Goal: Obtain resource: Obtain resource

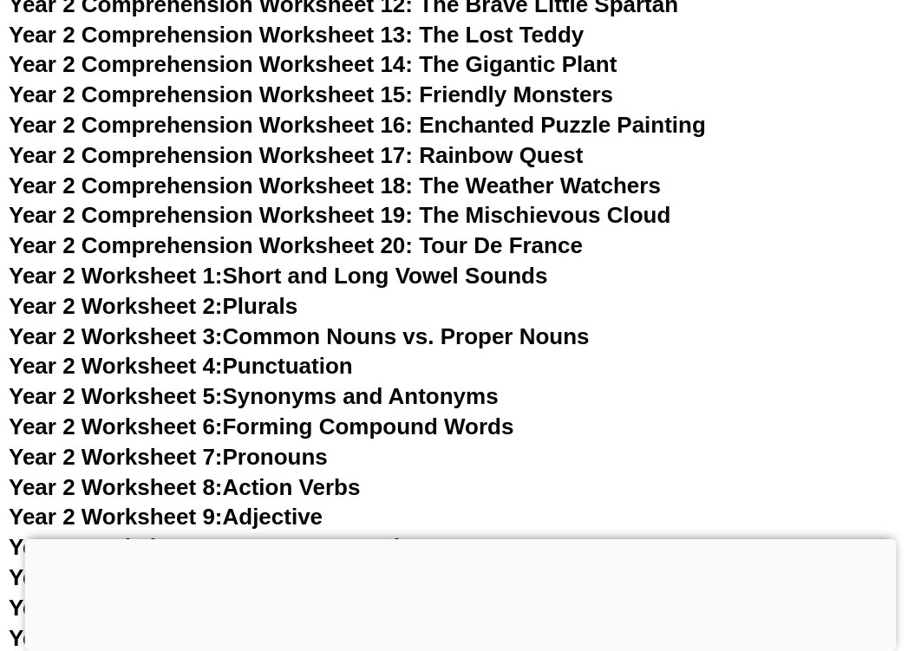
scroll to position [4463, 0]
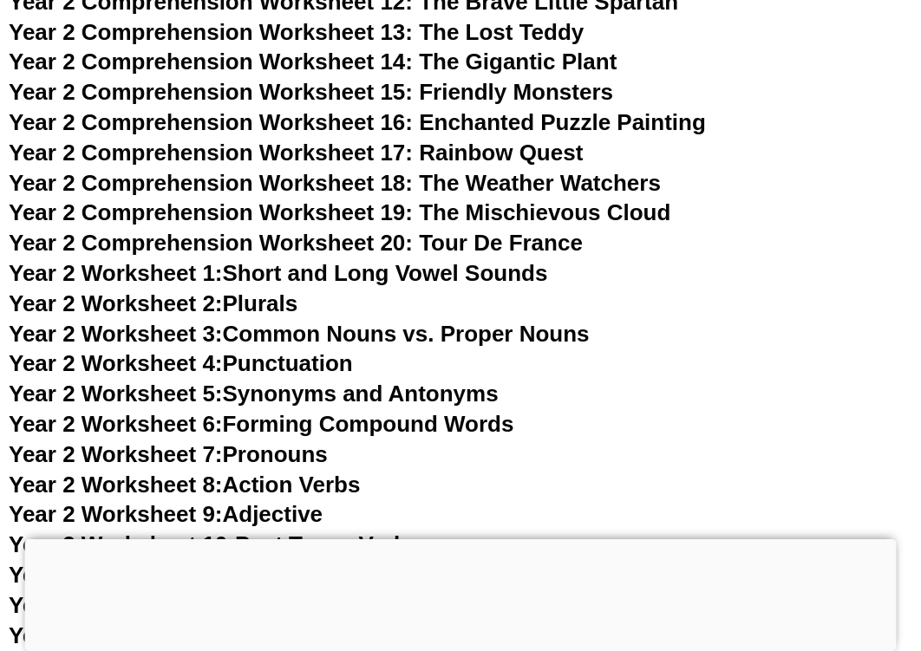
click at [300, 274] on link "Year 2 Worksheet 1: Short and Long Vowel Sounds" at bounding box center [278, 273] width 539 height 26
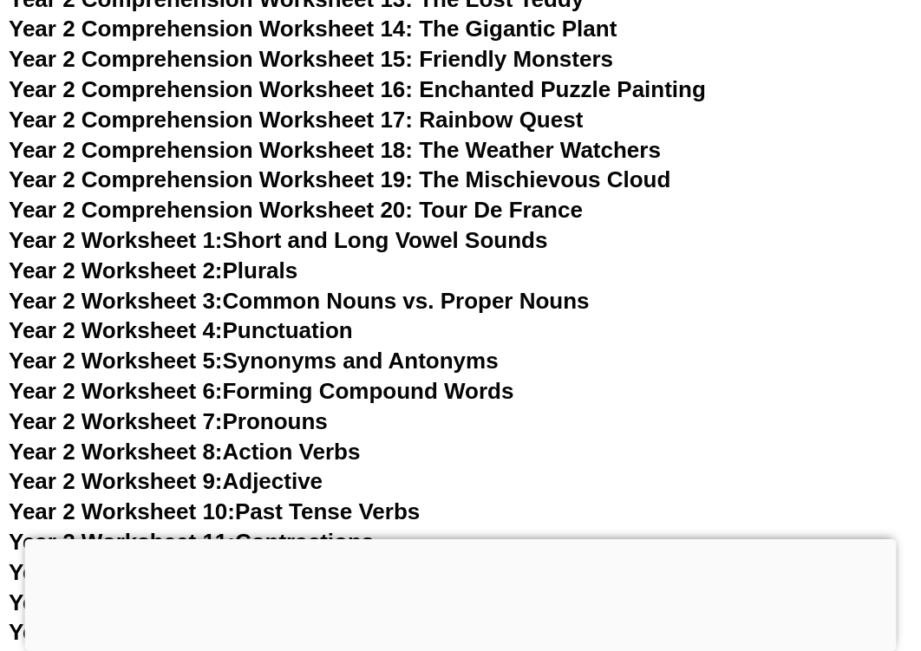
scroll to position [4513, 0]
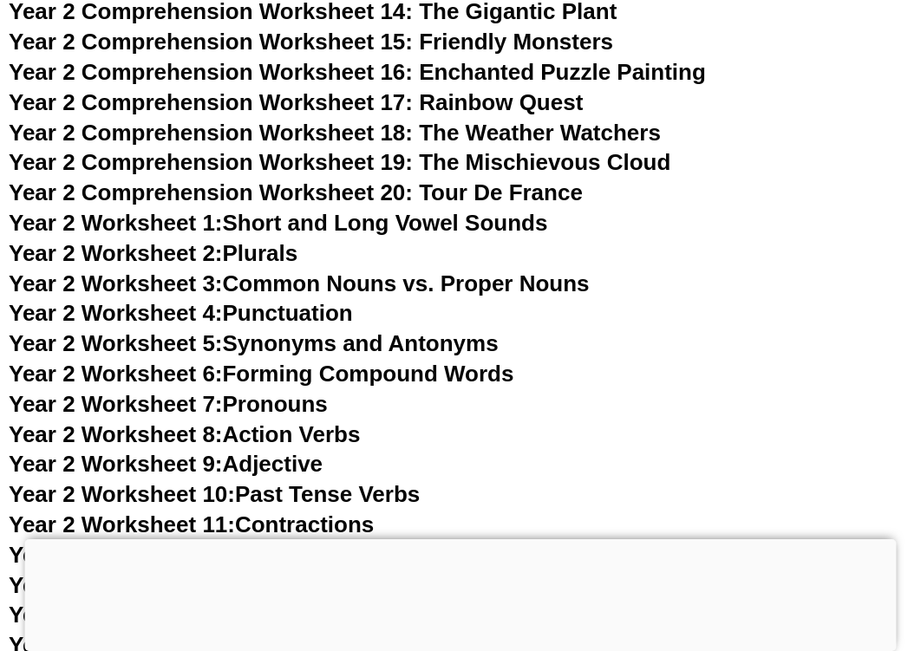
click at [282, 251] on link "Year 2 Worksheet 2: Plurals" at bounding box center [153, 253] width 289 height 26
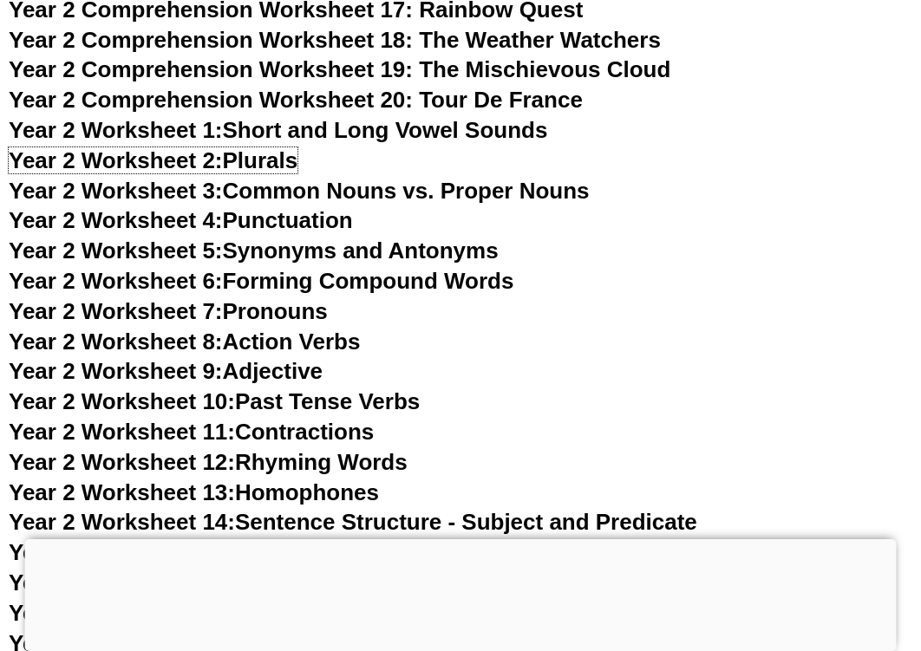
scroll to position [4635, 0]
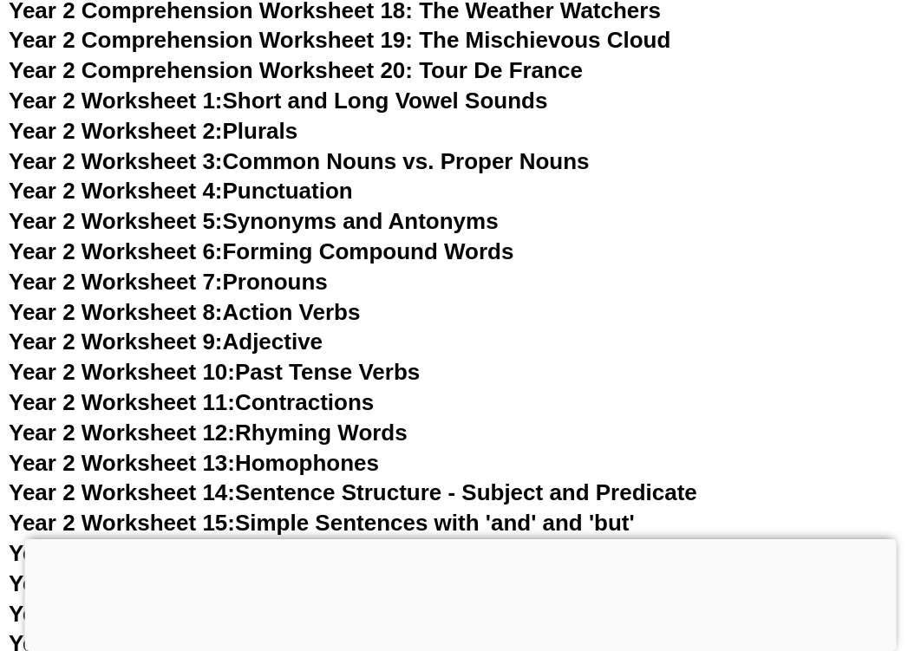
click at [333, 369] on link "Year 2 Worksheet 10: Past Tense Verbs" at bounding box center [214, 372] width 411 height 26
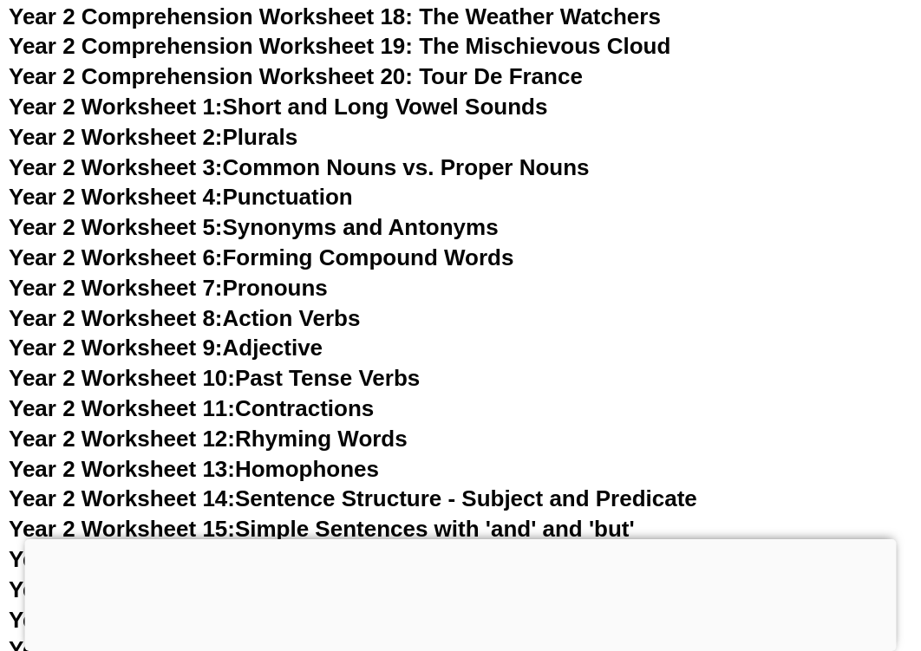
click at [294, 405] on link "Year 2 Worksheet 11: Contractions" at bounding box center [191, 408] width 365 height 26
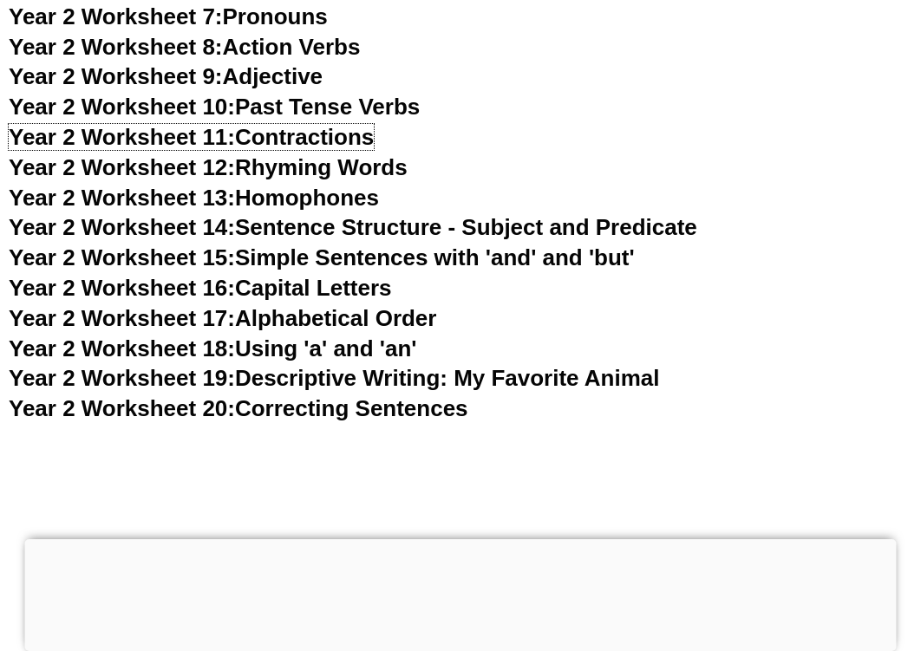
scroll to position [4902, 0]
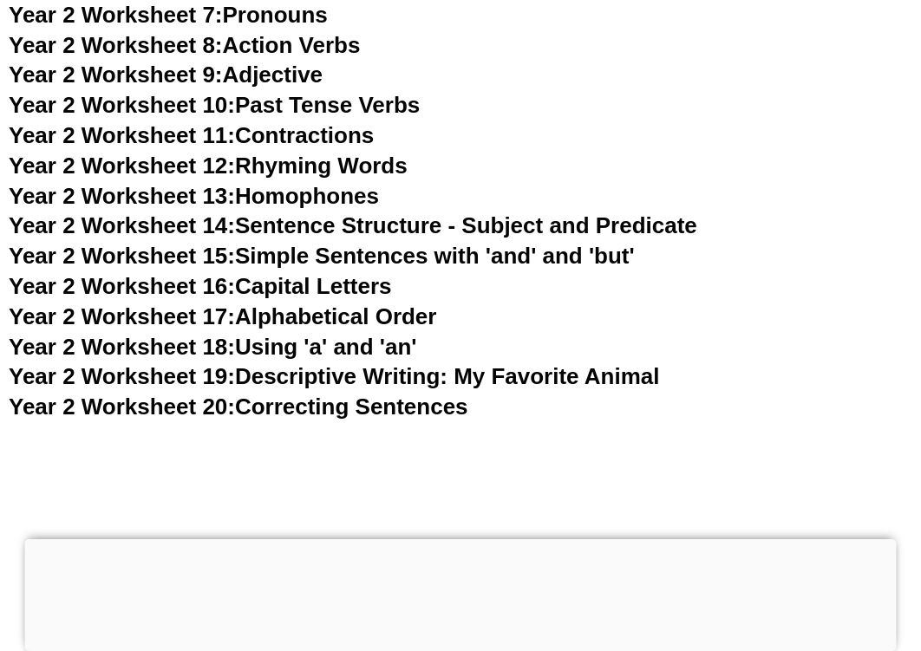
click at [639, 225] on link "Year 2 Worksheet 14: Sentence Structure - Subject and Predicate" at bounding box center [353, 225] width 689 height 26
click at [370, 257] on link "Year 2 Worksheet 15: Simple Sentences with 'and' and 'but'" at bounding box center [322, 256] width 626 height 26
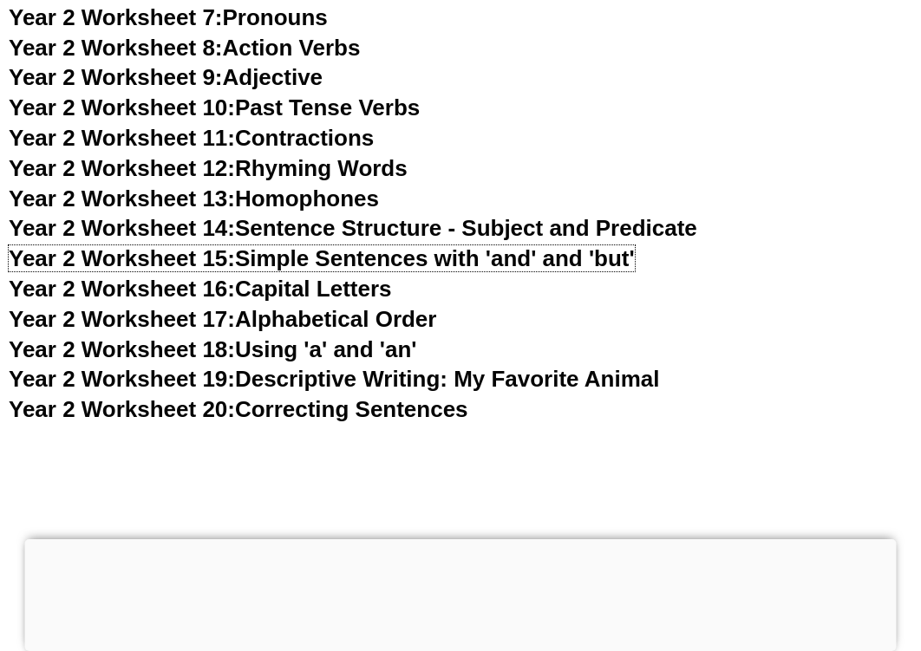
scroll to position [4897, 0]
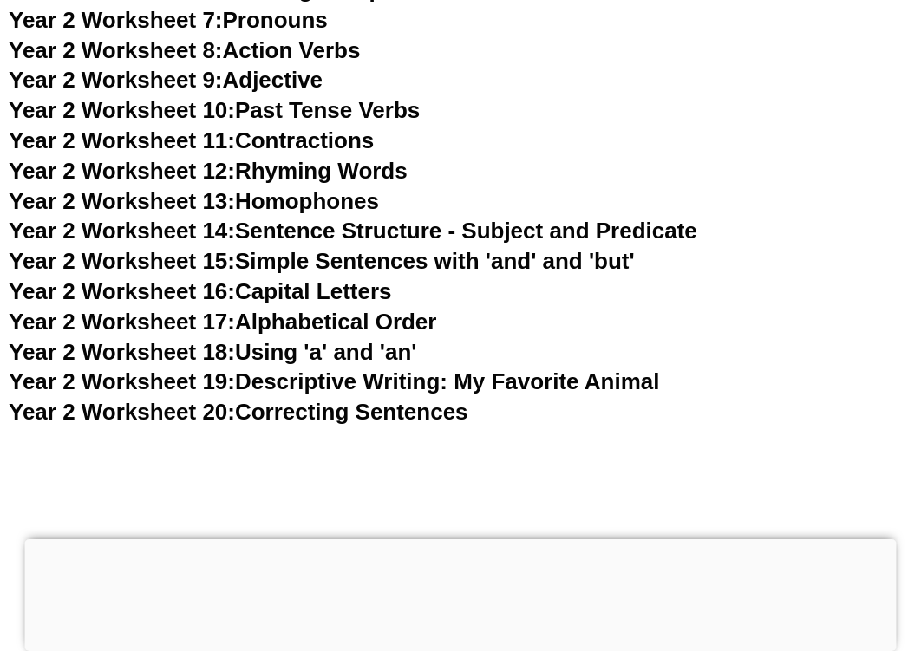
click at [362, 351] on link "Year 2 Worksheet 18: Using 'a' and 'an'" at bounding box center [213, 352] width 408 height 26
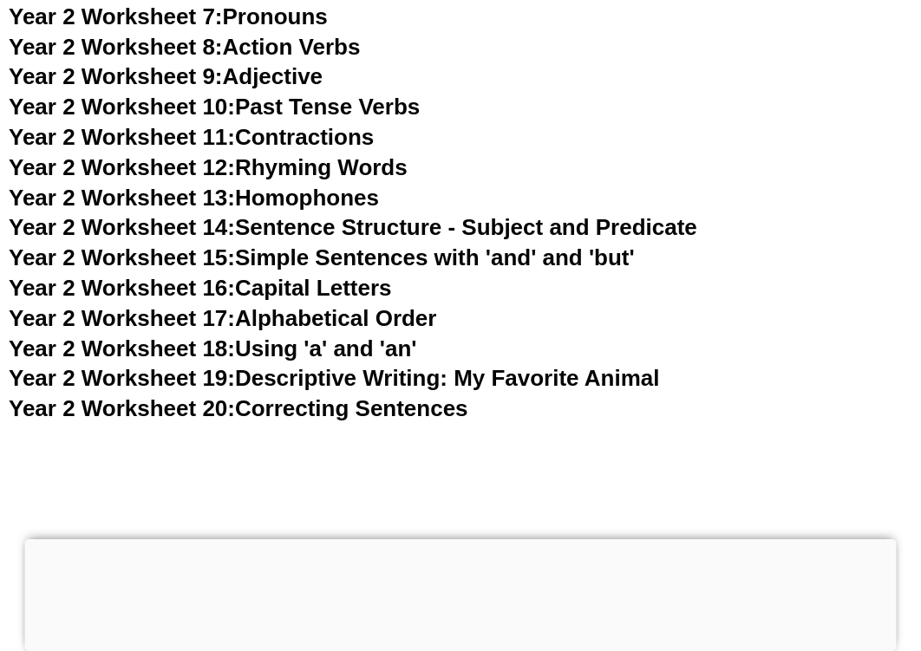
click at [406, 380] on link "Year 2 Worksheet 19: Descriptive Writing: My Favorite Animal" at bounding box center [334, 378] width 650 height 26
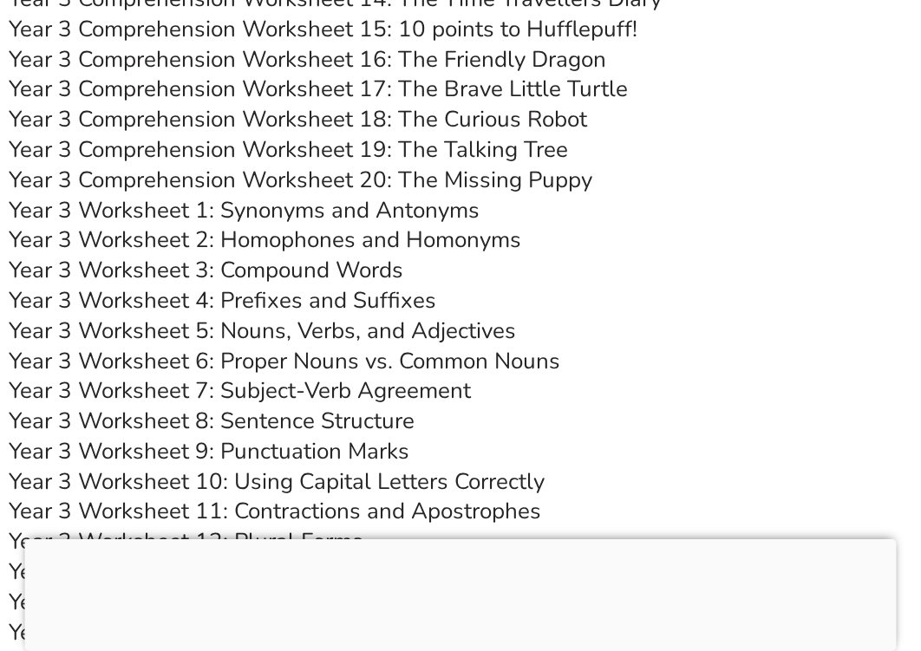
scroll to position [6115, 0]
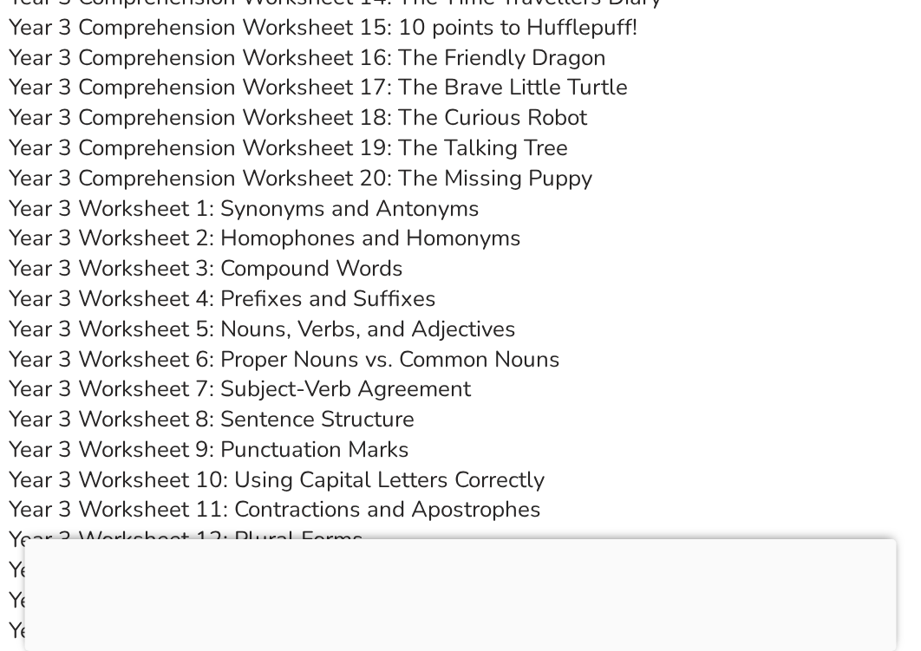
click at [361, 211] on link "Year 3 Worksheet 1: Synonyms and Antonyms" at bounding box center [244, 208] width 471 height 30
click at [408, 237] on link "Year 3 Worksheet 2: Homophones and Homonyms" at bounding box center [265, 238] width 513 height 30
click at [375, 303] on link "Year 3 Worksheet 4: Prefixes and Suffixes" at bounding box center [223, 299] width 428 height 30
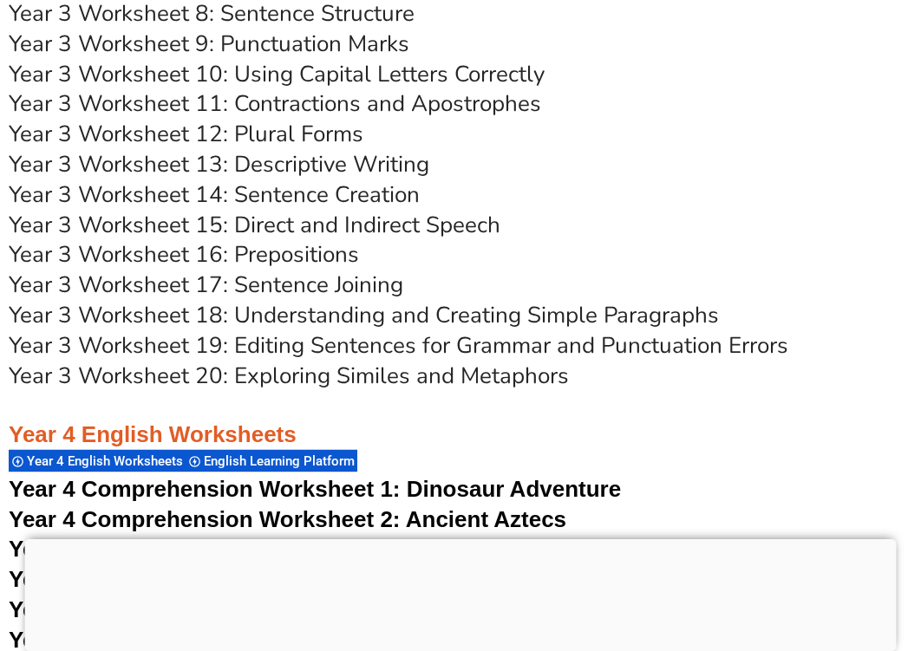
scroll to position [6523, 0]
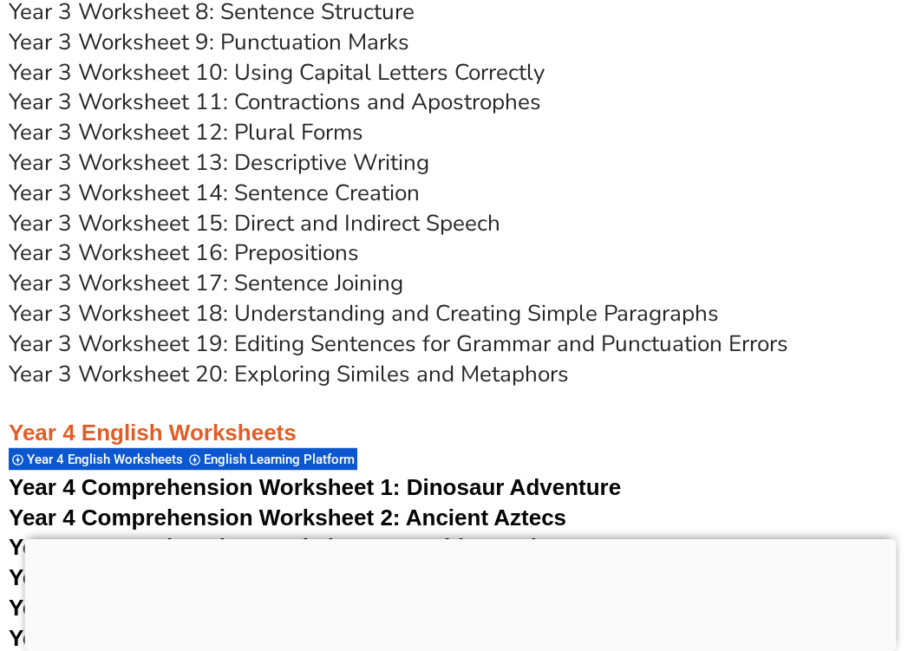
click at [297, 133] on link "Year 3 Worksheet 12: Plural Forms" at bounding box center [186, 132] width 355 height 30
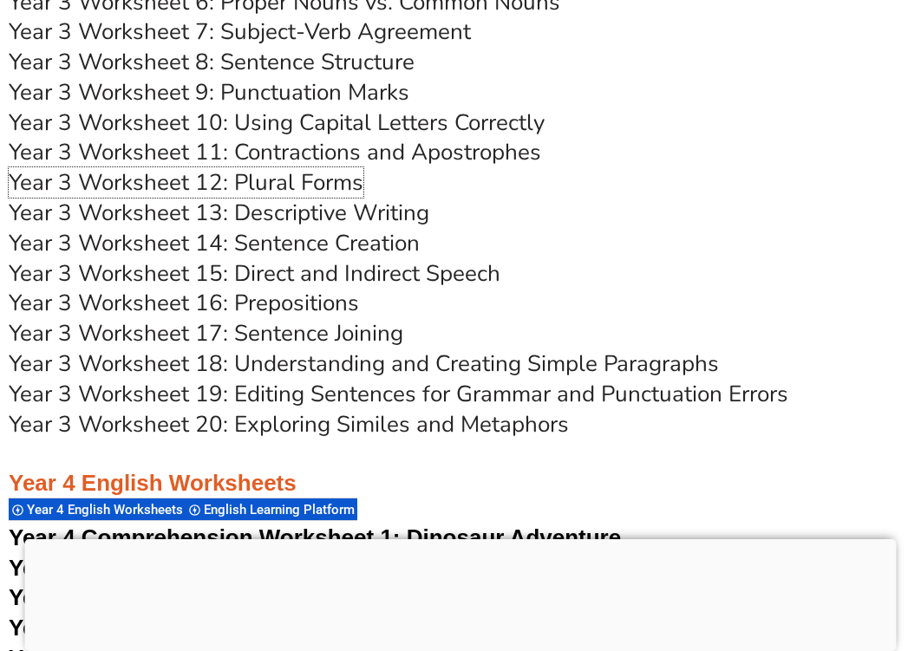
scroll to position [6500, 0]
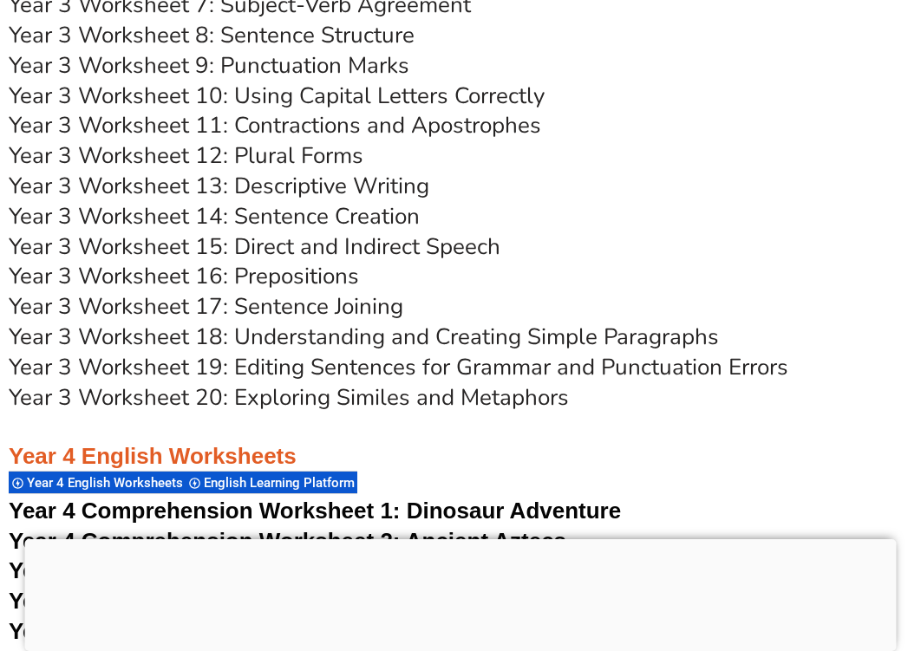
click at [320, 187] on link "Year 3 Worksheet 13: Descriptive Writing" at bounding box center [219, 186] width 421 height 30
click at [258, 248] on link "Year 3 Worksheet 15: Direct and Indirect Speech" at bounding box center [255, 247] width 492 height 30
click at [310, 277] on link "Year 3 Worksheet 16: Prepositions" at bounding box center [184, 276] width 350 height 30
click at [310, 311] on link "Year 3 Worksheet 17: Sentence Joining" at bounding box center [206, 306] width 395 height 30
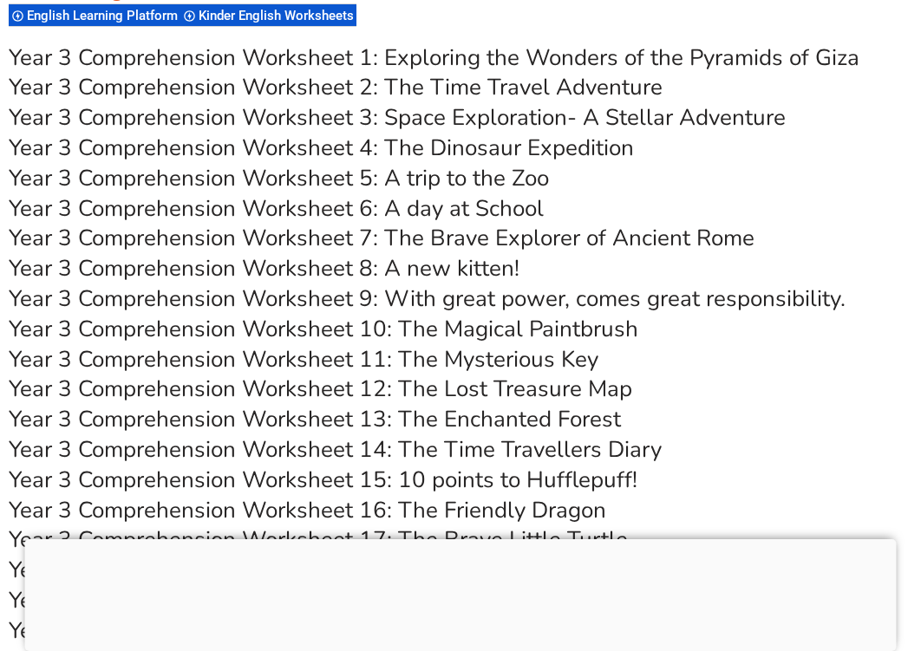
scroll to position [5646, 0]
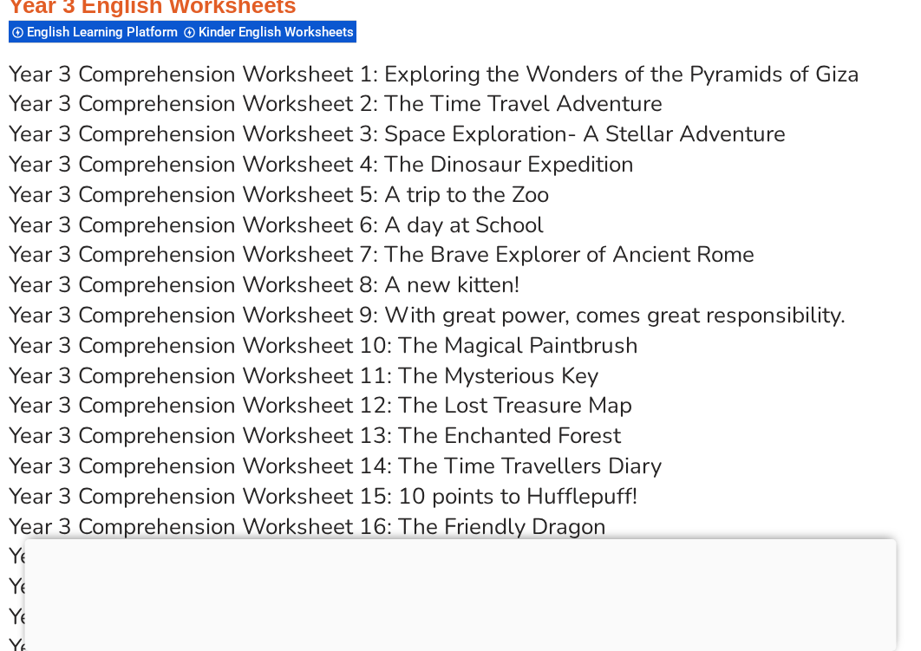
click at [518, 75] on link "Year 3 Comprehension Worksheet 1: Exploring the Wonders of the Pyramids of Giza" at bounding box center [434, 74] width 851 height 30
click at [627, 104] on link "Year 3 Comprehension Worksheet 2: The Time Travel Adventure" at bounding box center [336, 103] width 654 height 30
click at [520, 140] on link "Year 3 Comprehension Worksheet 3: Space Exploration- A Stellar Adventure" at bounding box center [397, 134] width 777 height 30
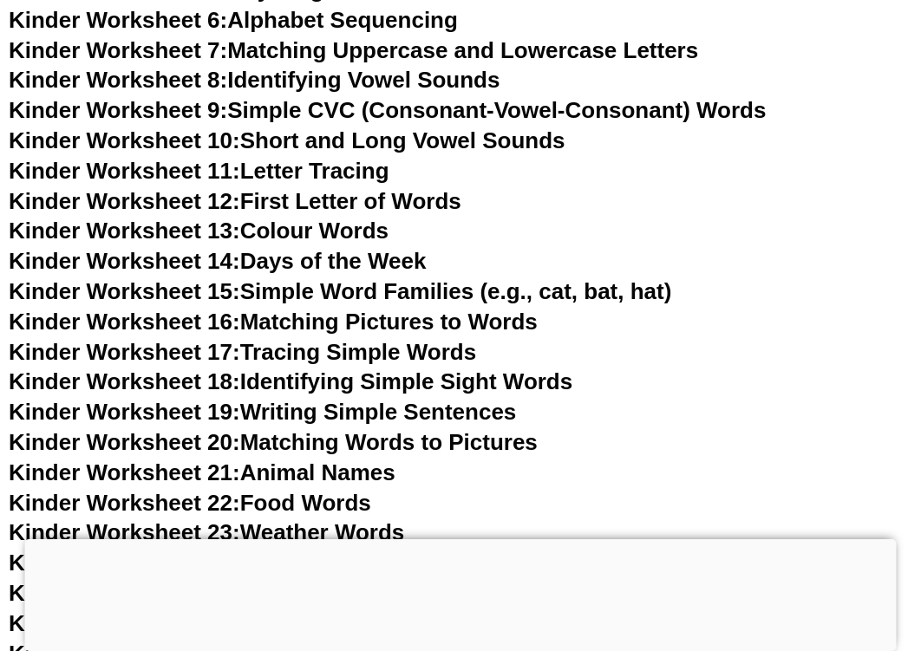
scroll to position [0, 0]
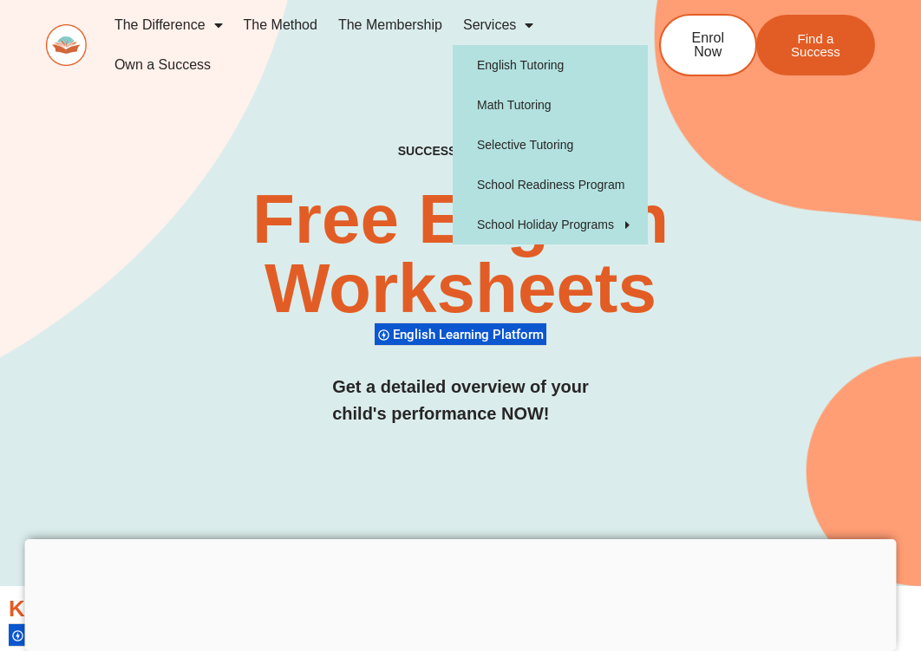
click at [100, 255] on div "SUCCESS TUTORING​ Free English Worksheets​ English Learning Platform Get a deta…" at bounding box center [460, 303] width 829 height 318
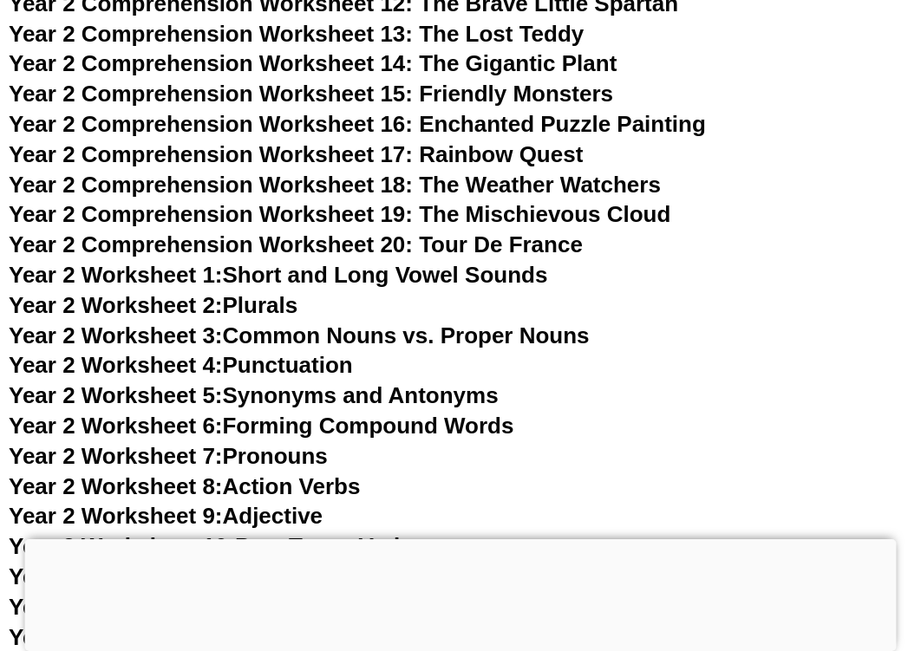
scroll to position [4463, 0]
